Goal: Find contact information: Find contact information

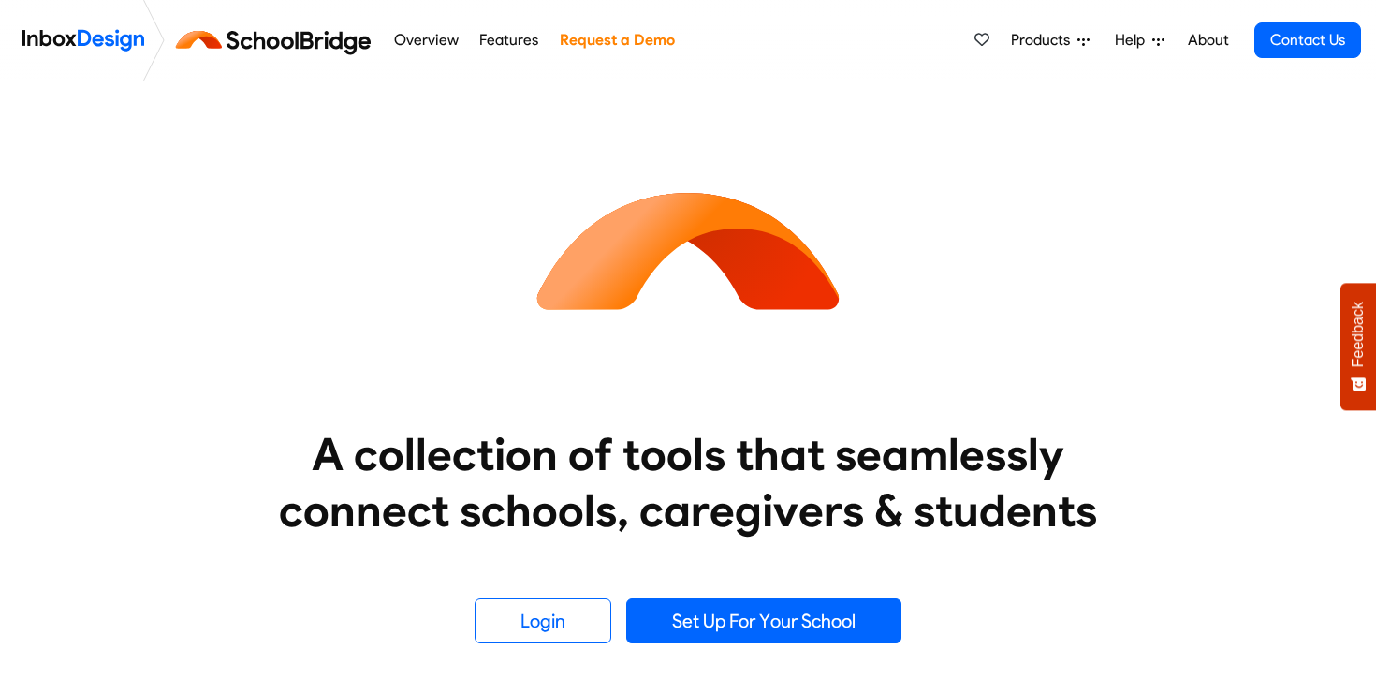
click at [65, 40] on img at bounding box center [83, 40] width 122 height 37
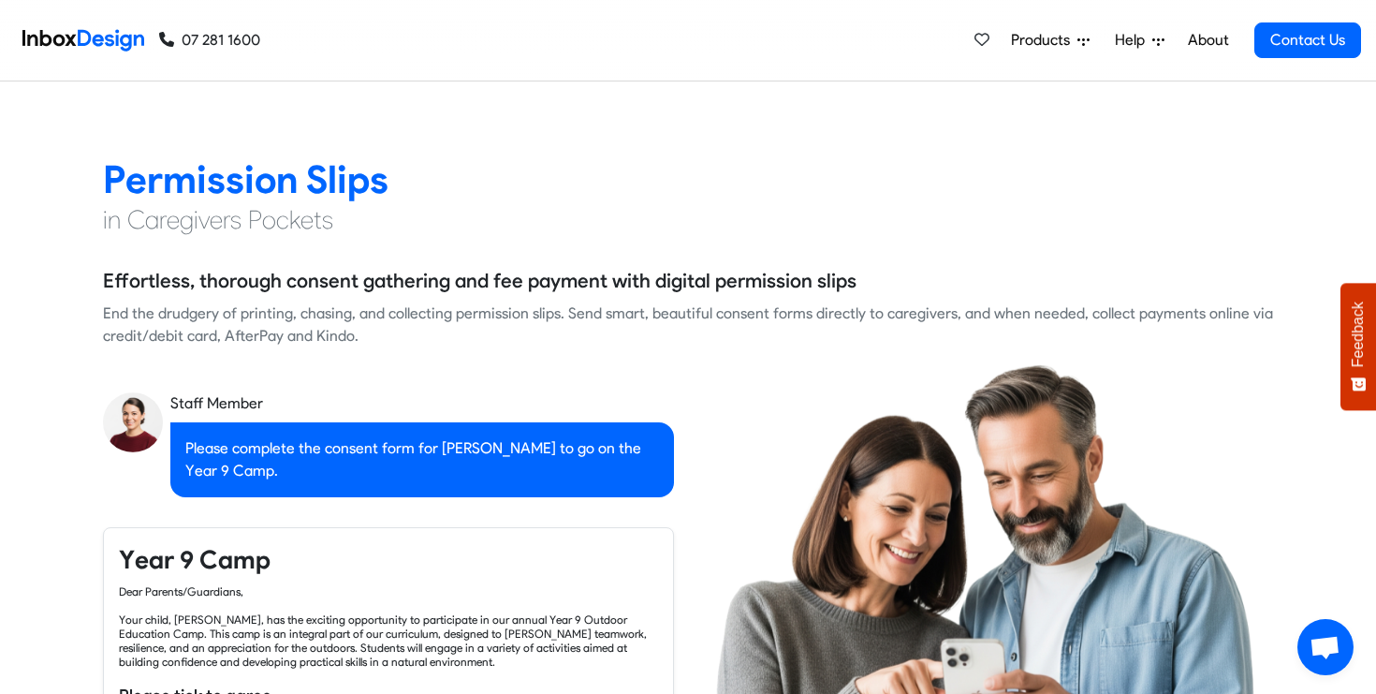
checkbox input "true"
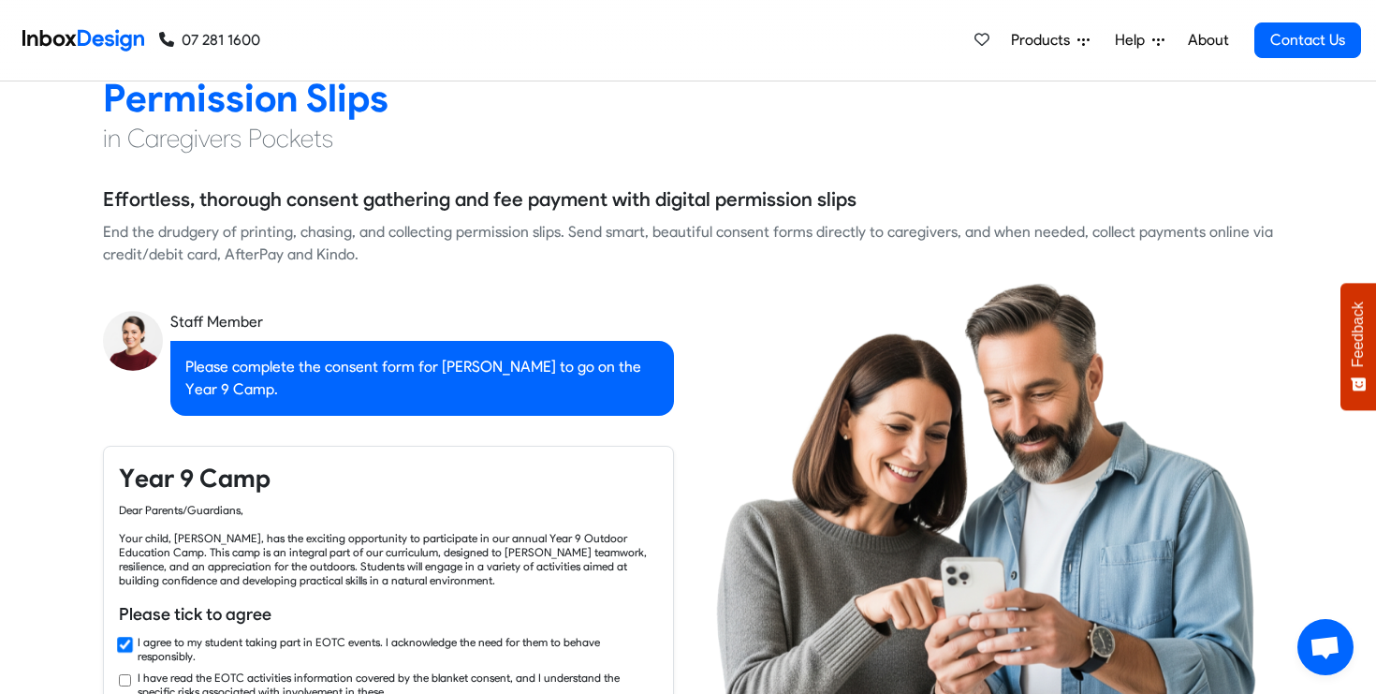
checkbox input "true"
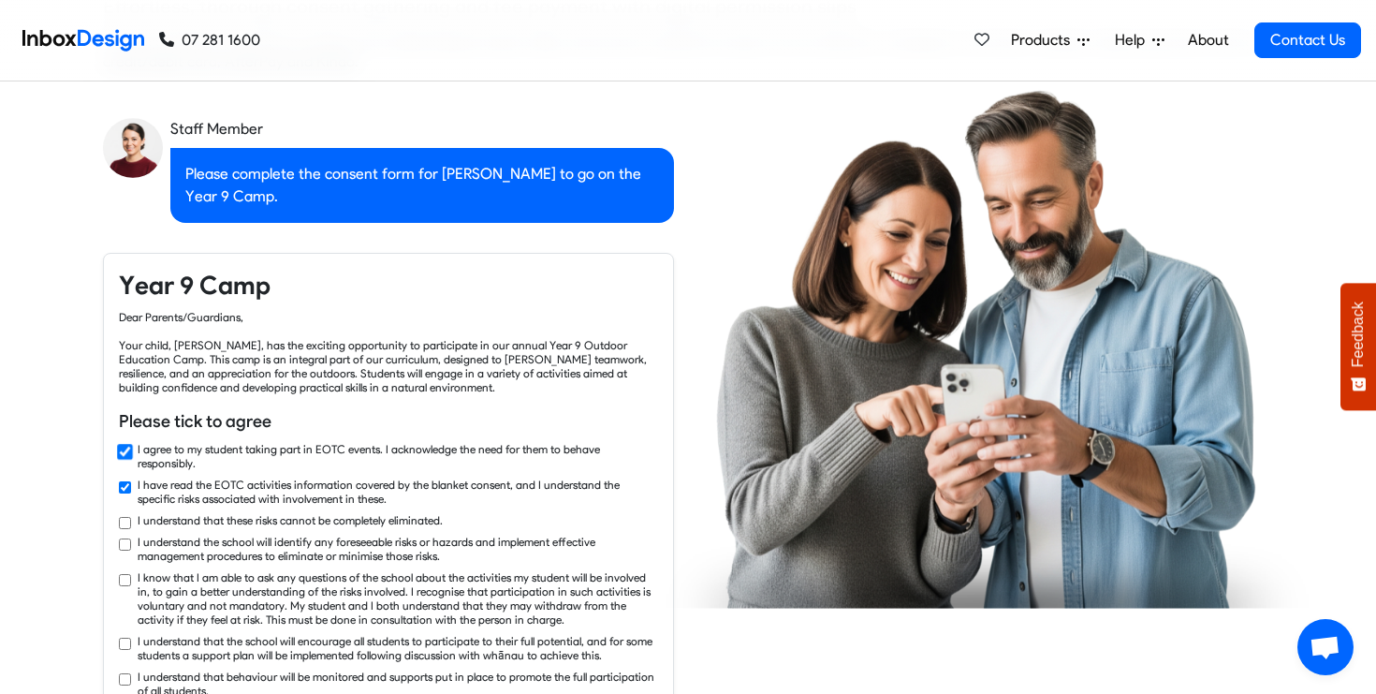
checkbox input "true"
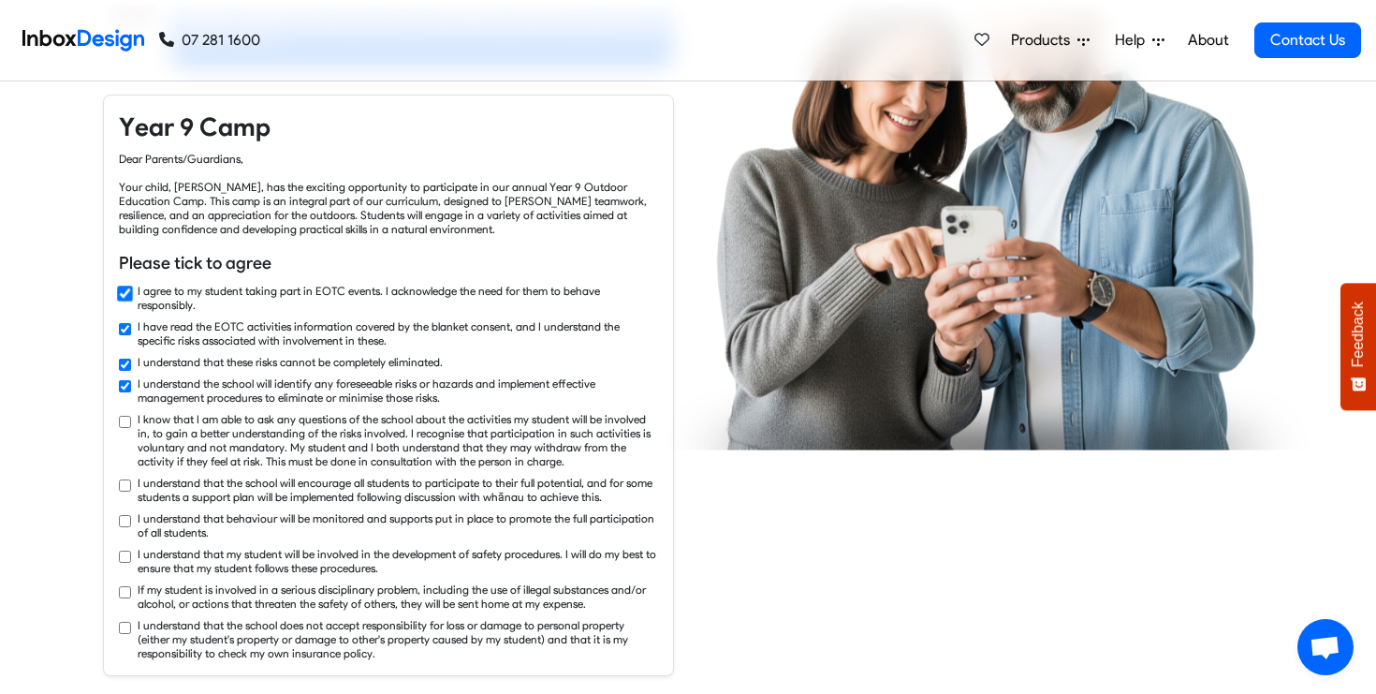
checkbox input "true"
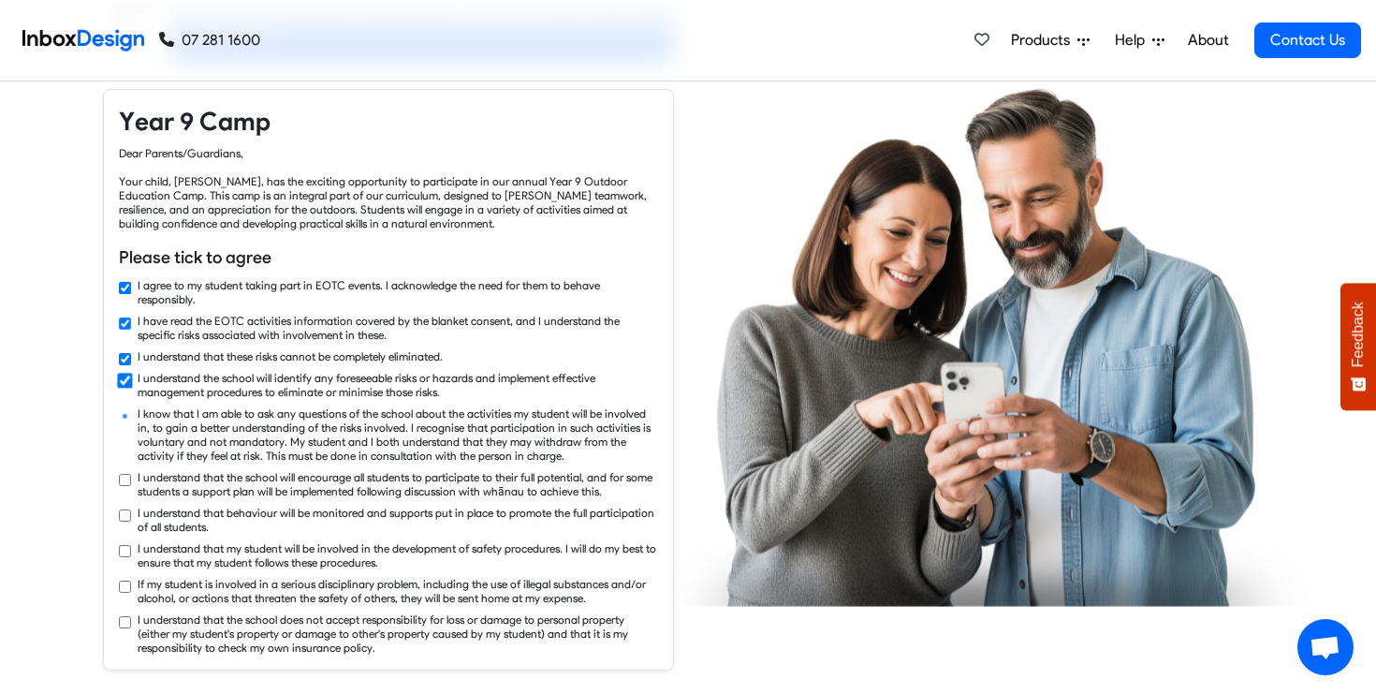
checkbox input "true"
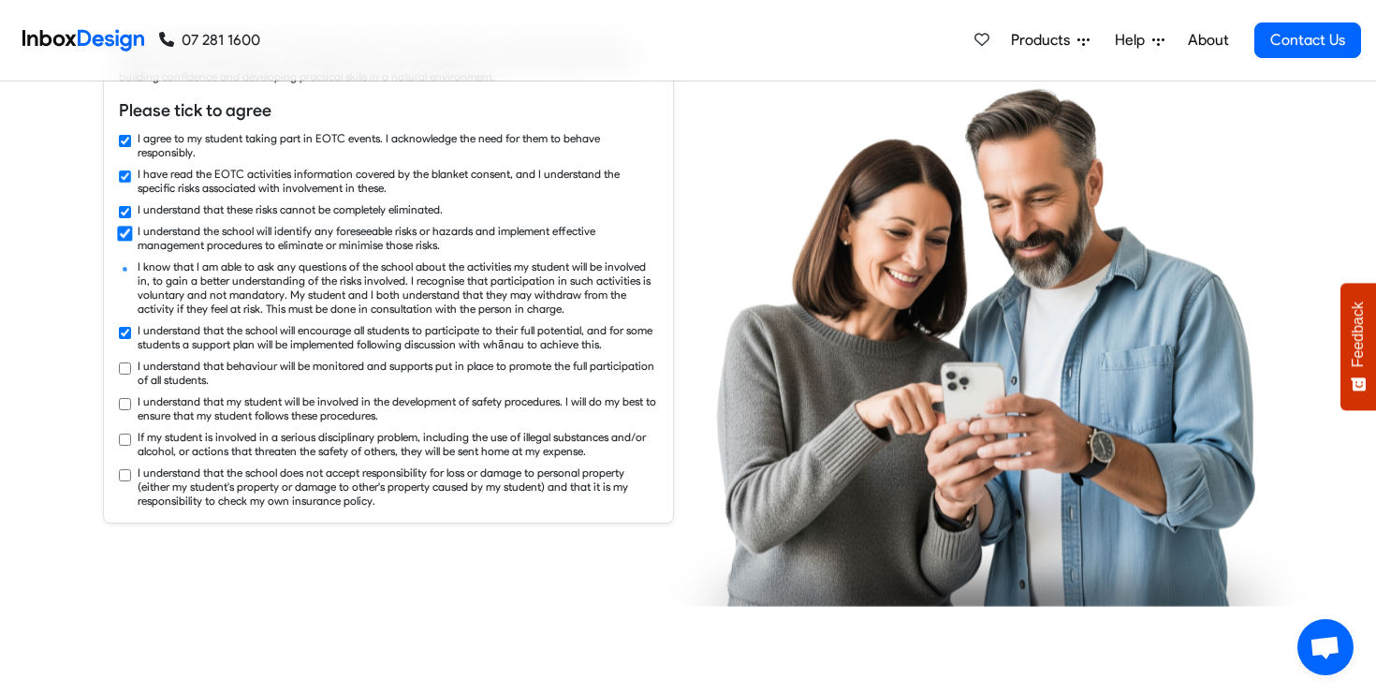
checkbox input "true"
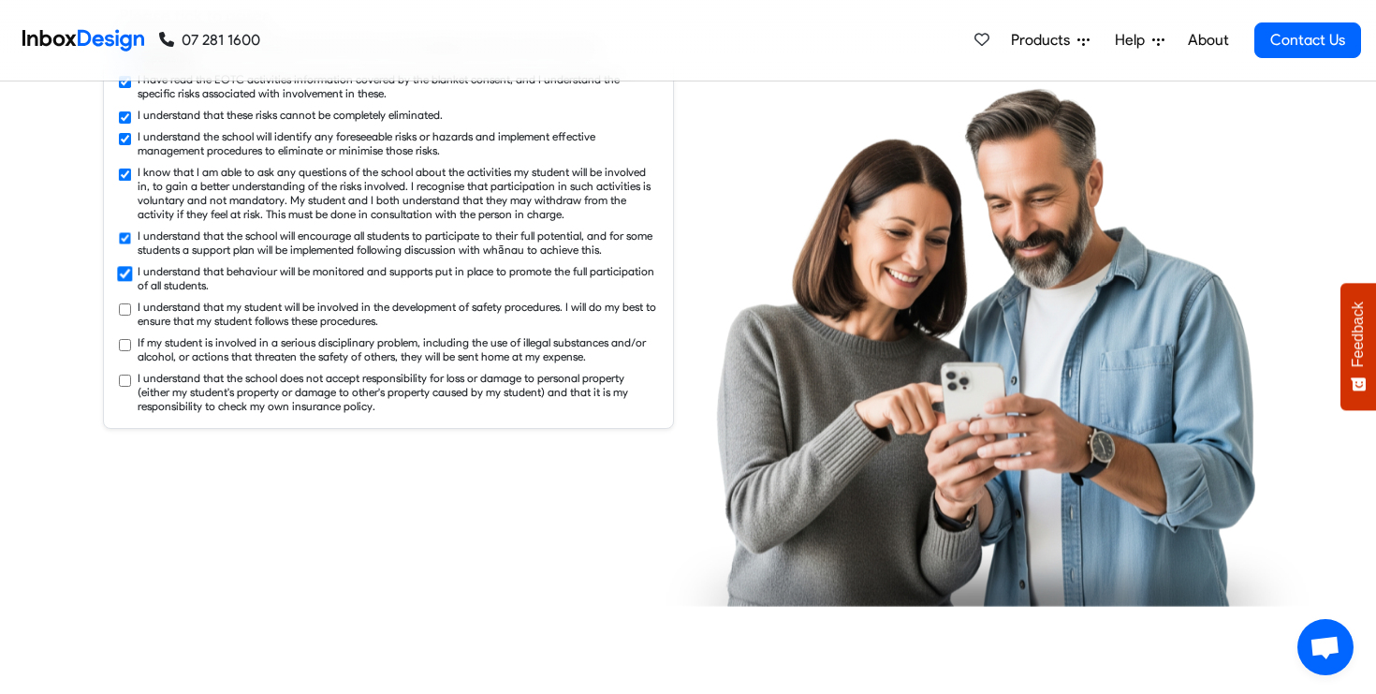
checkbox input "true"
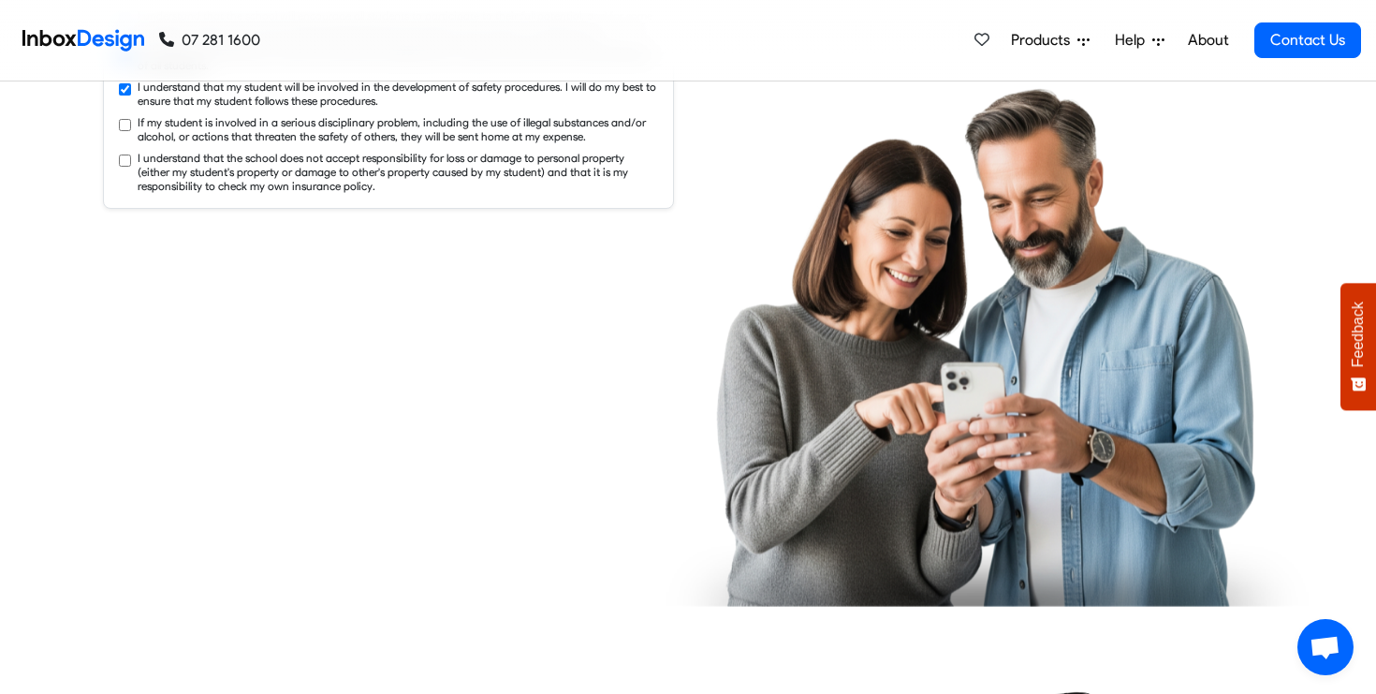
checkbox input "true"
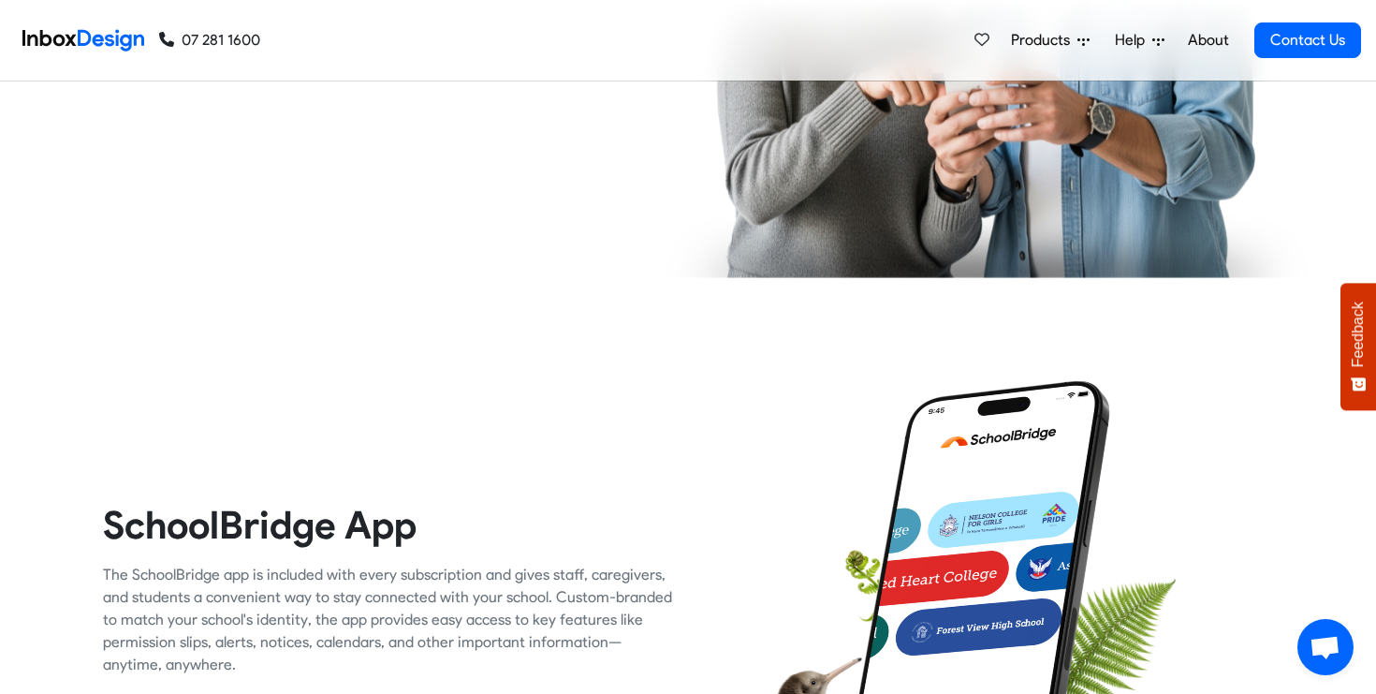
checkbox input "true"
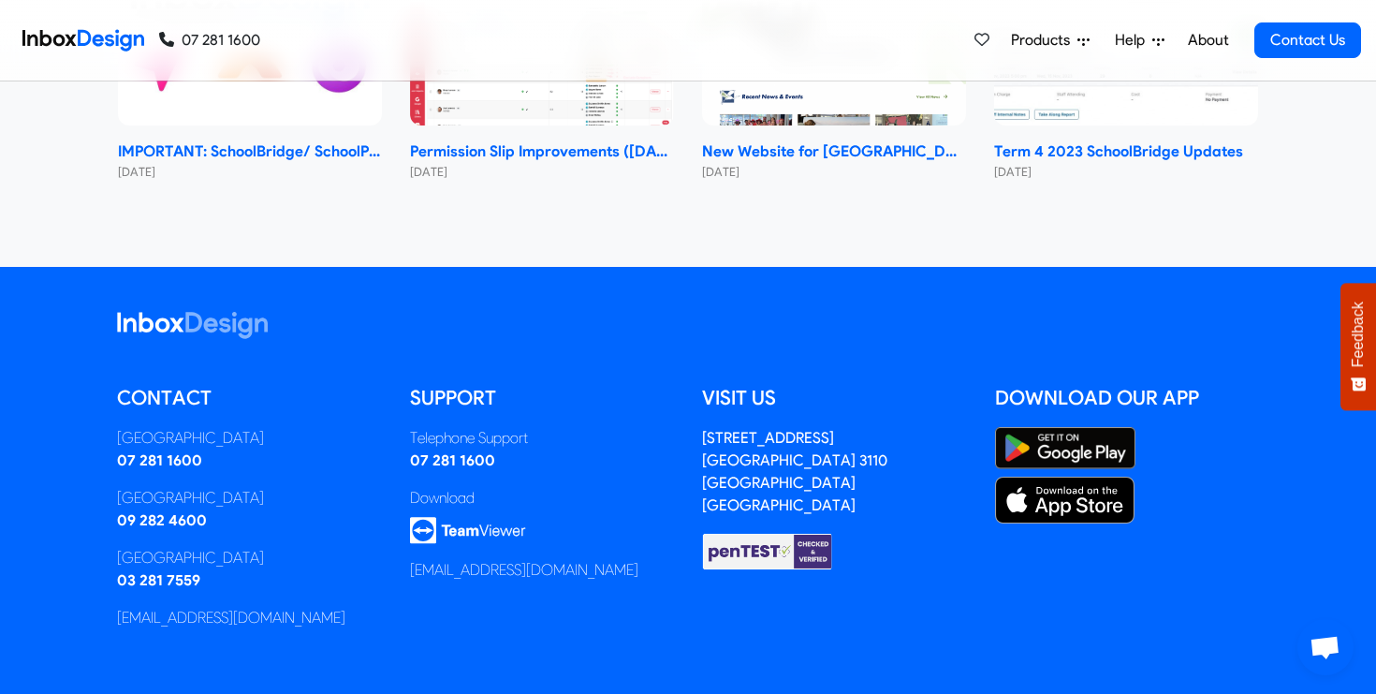
scroll to position [8755, 0]
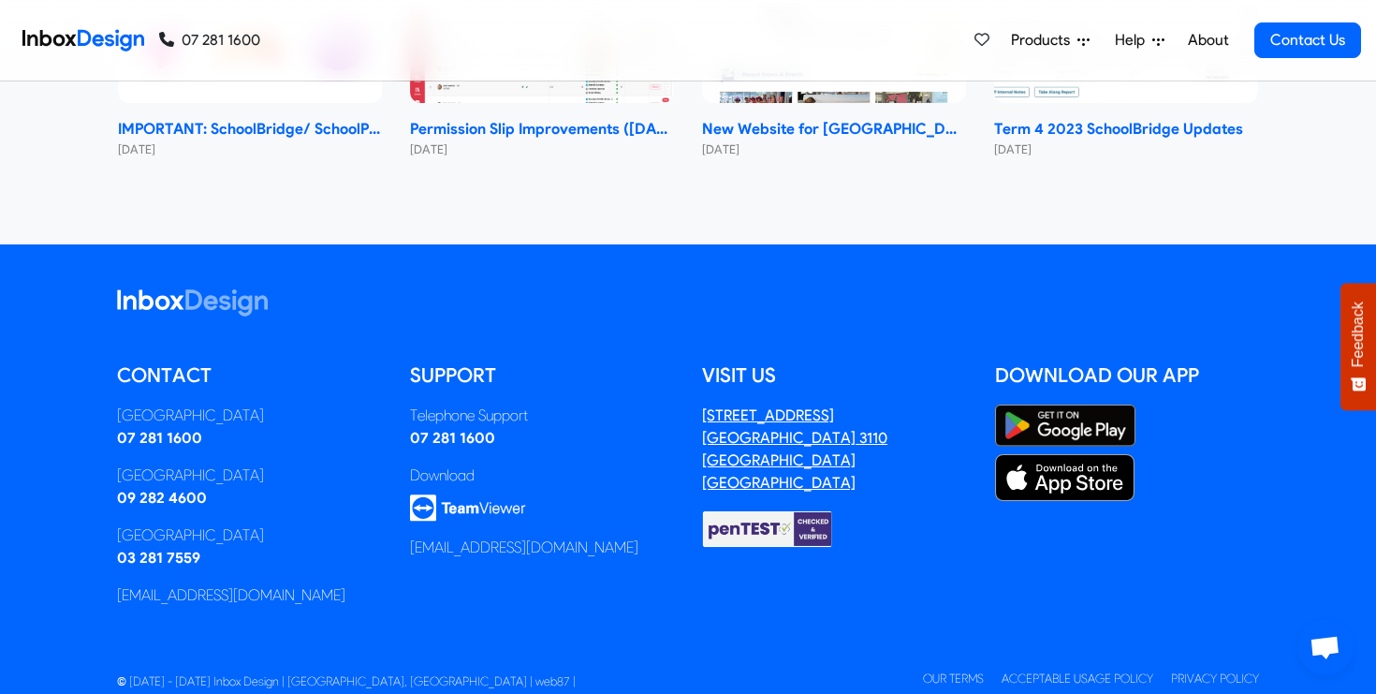
click at [749, 406] on address "3/63 Farm Street Mt Maunganui 3110 Tauranga New Zealand" at bounding box center [794, 448] width 185 height 85
